Goal: Information Seeking & Learning: Learn about a topic

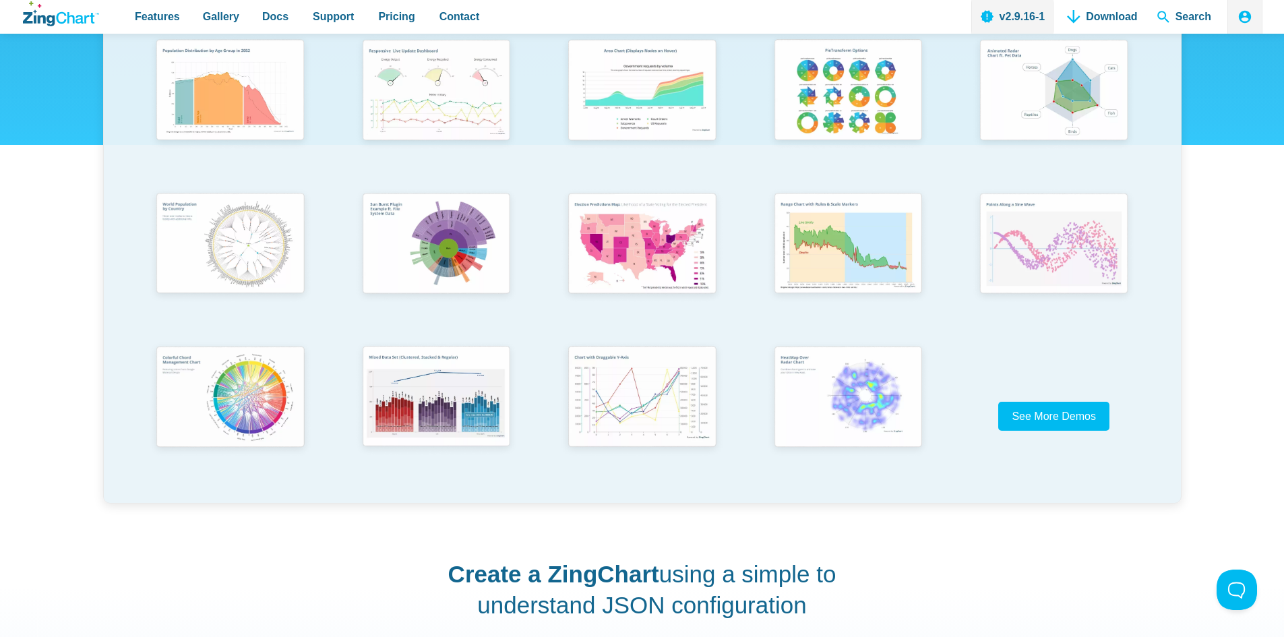
scroll to position [337, 0]
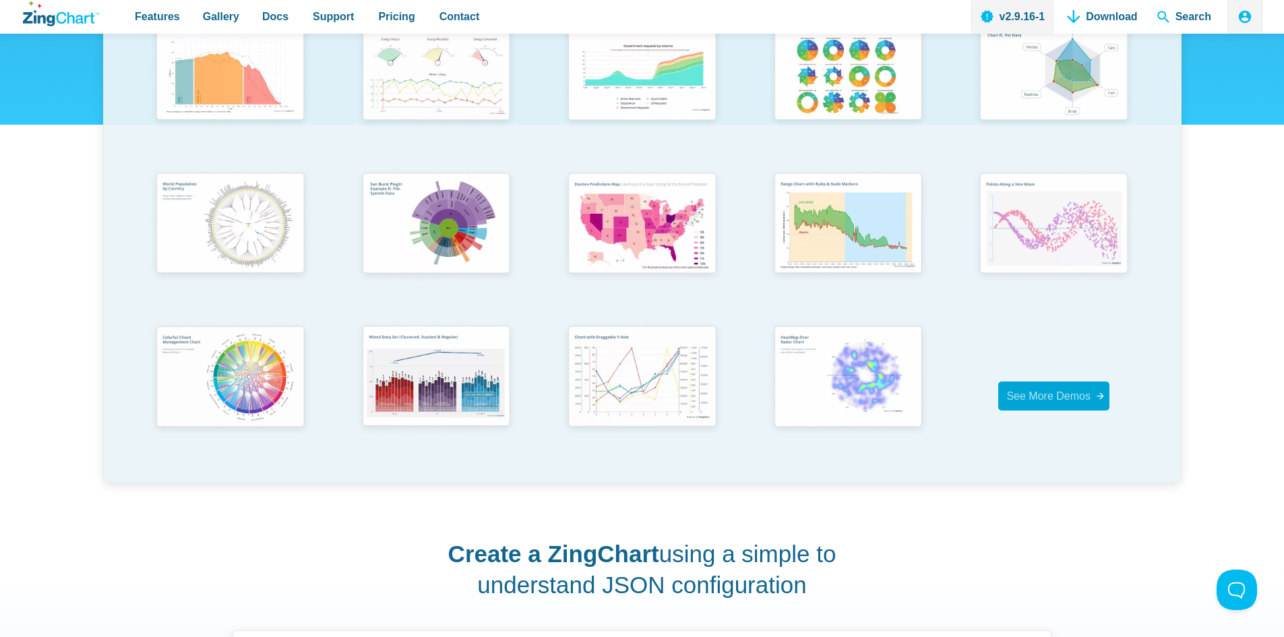
click at [1085, 392] on span "See More Demos" at bounding box center [1048, 395] width 84 height 11
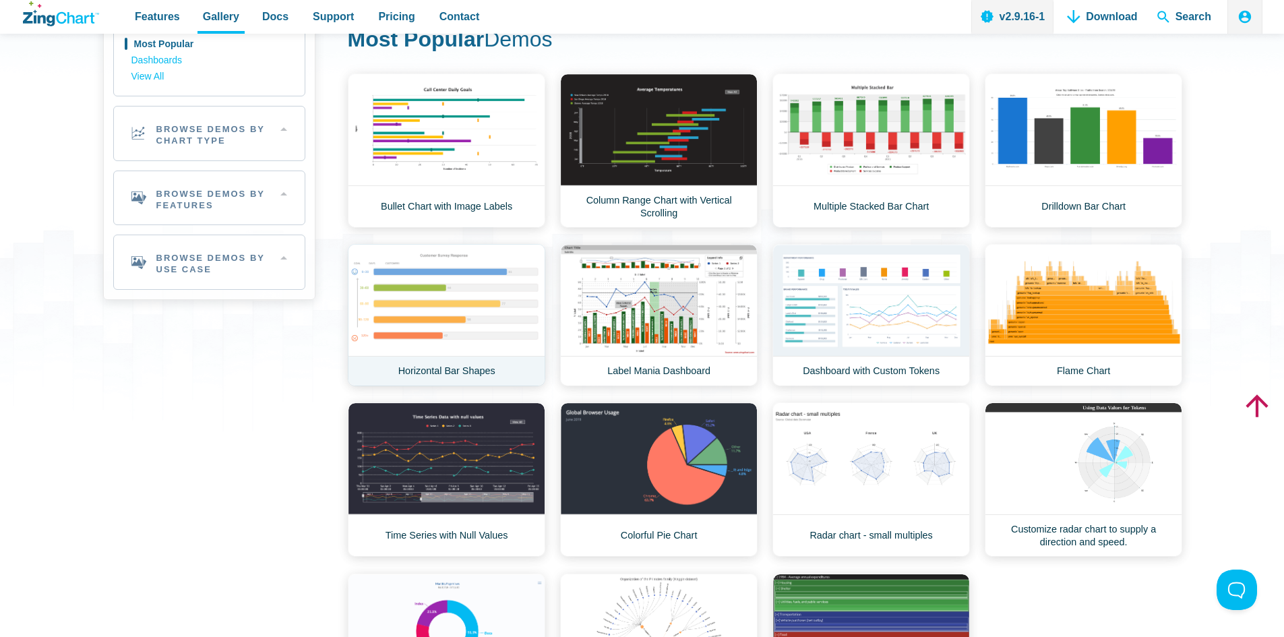
click at [490, 297] on link "Horizontal Bar Shapes" at bounding box center [446, 315] width 197 height 142
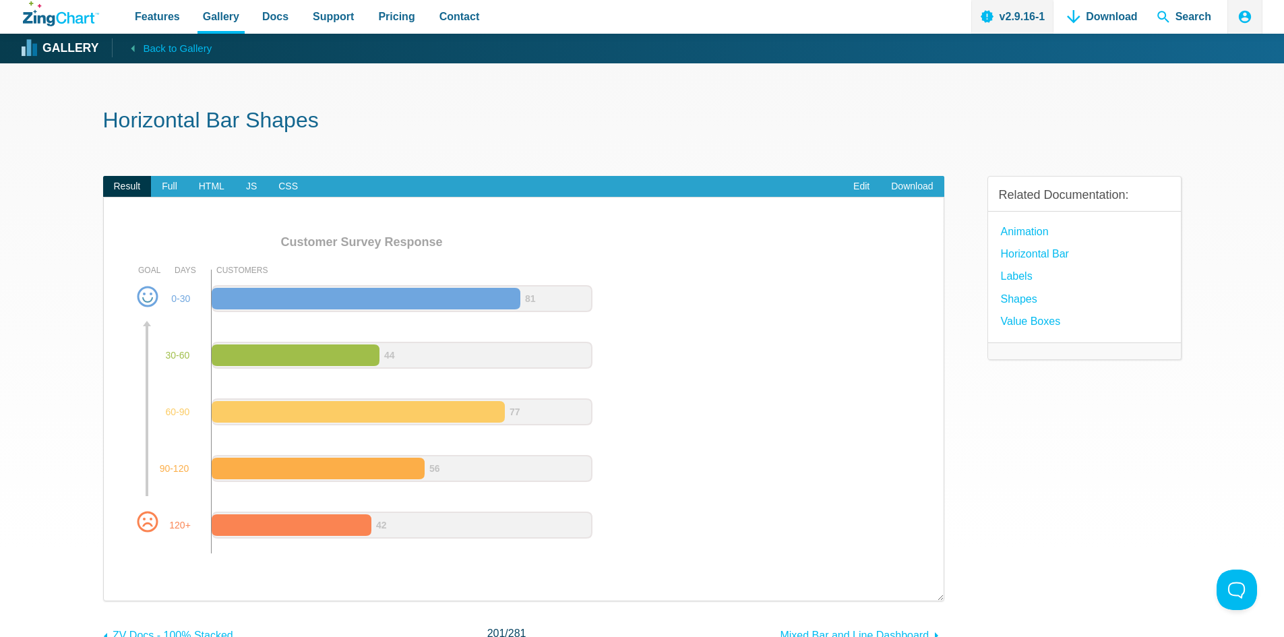
click at [186, 295] on img "App Content" at bounding box center [361, 398] width 489 height 337
click at [1025, 233] on link "Animation" at bounding box center [1025, 231] width 48 height 18
click at [164, 189] on span "Full" at bounding box center [169, 187] width 37 height 22
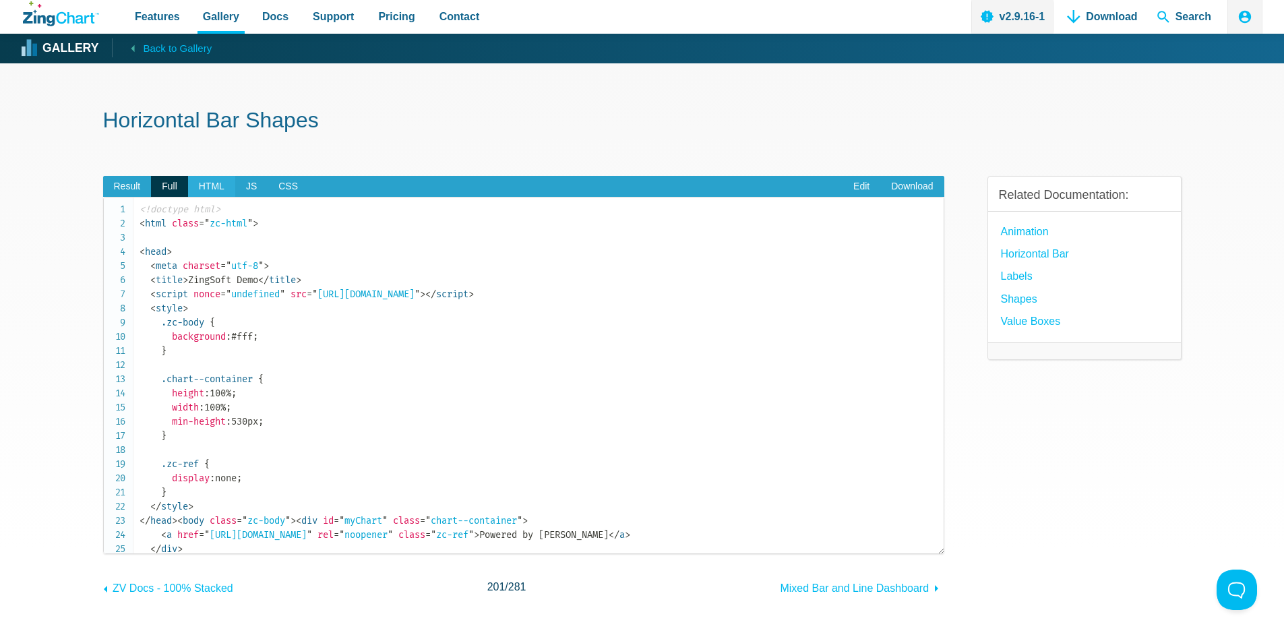
click at [201, 192] on span "HTML" at bounding box center [211, 187] width 47 height 22
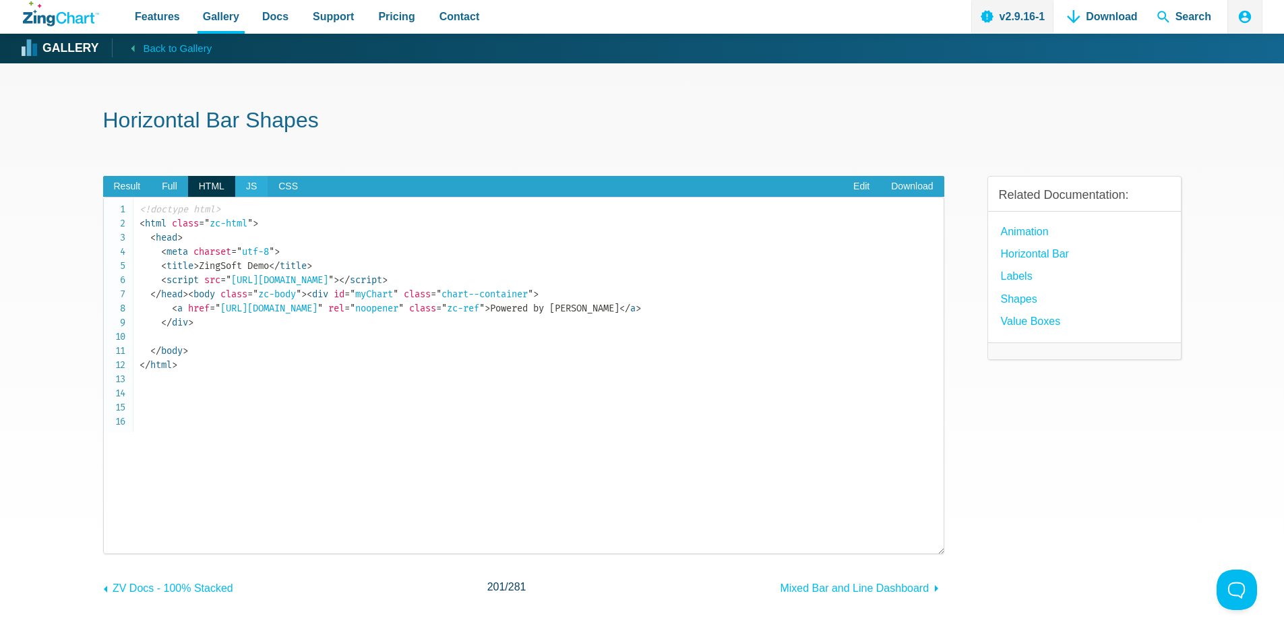
click at [253, 191] on span "JS" at bounding box center [251, 187] width 32 height 22
